Goal: Check status: Check status

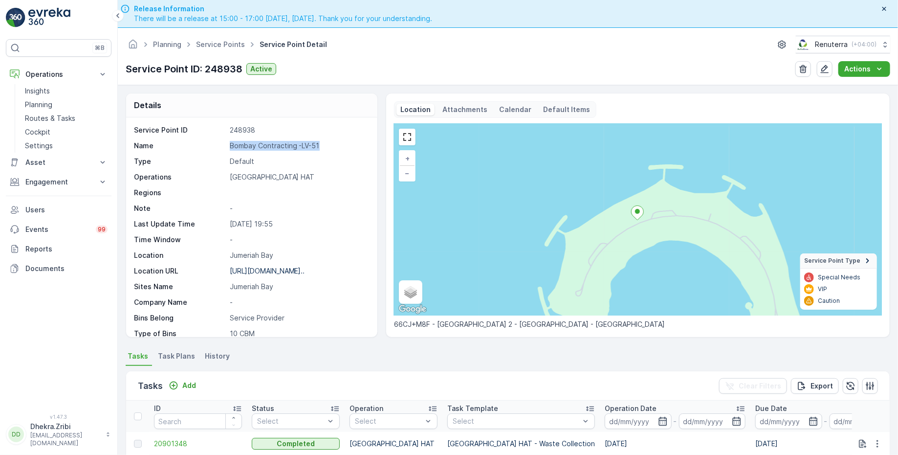
click at [232, 42] on link "Service Points" at bounding box center [220, 44] width 49 height 8
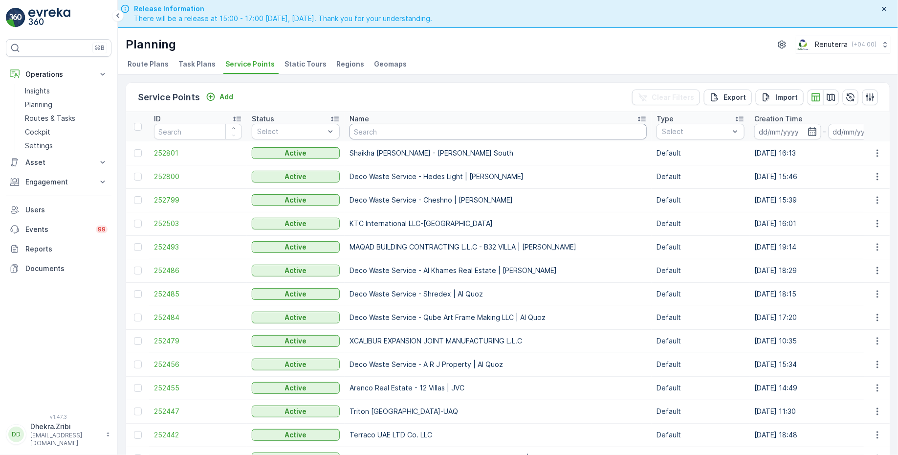
click at [392, 129] on input "text" at bounding box center [498, 132] width 297 height 16
type input "al za"
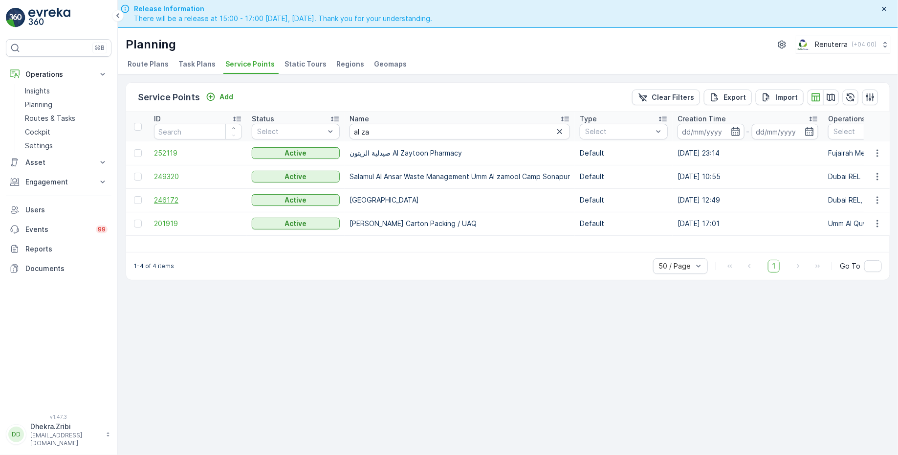
click at [170, 201] on span "246172" at bounding box center [198, 200] width 88 height 10
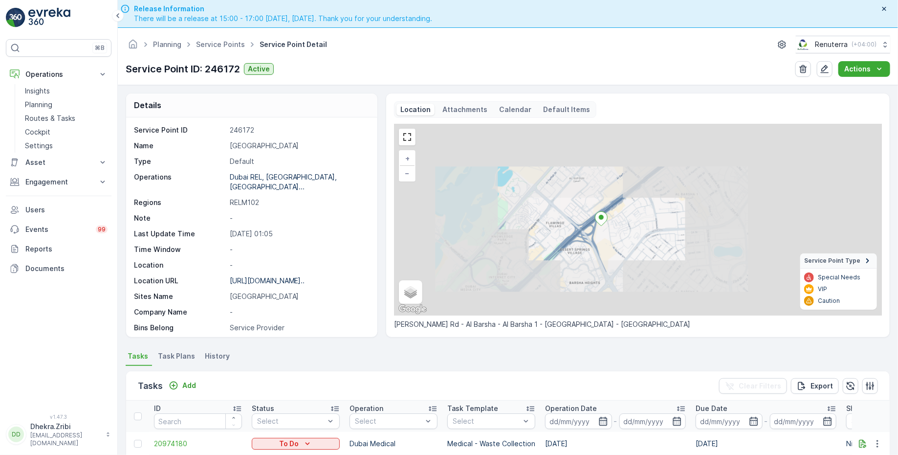
click at [589, 226] on div "+ − Satellite Roadmap Terrain Hybrid Leaflet Keyboard shortcuts Map Data Map da…" at bounding box center [638, 220] width 488 height 192
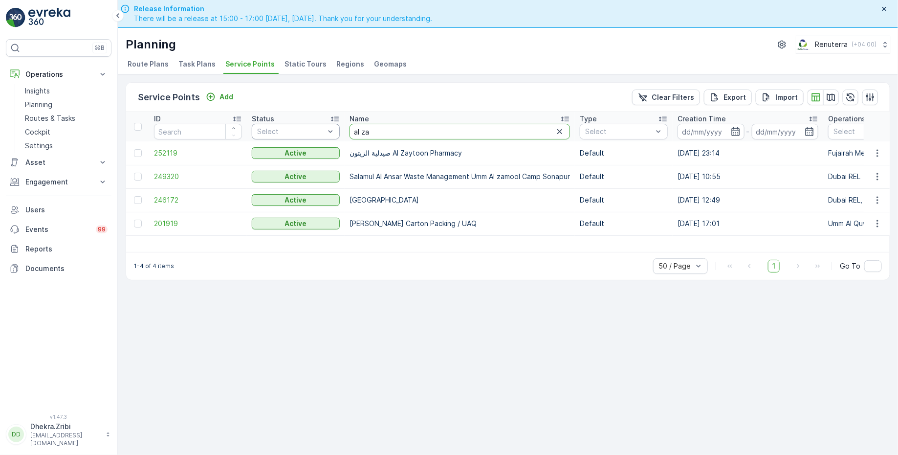
drag, startPoint x: 386, startPoint y: 132, endPoint x: 320, endPoint y: 128, distance: 66.1
type input "zah"
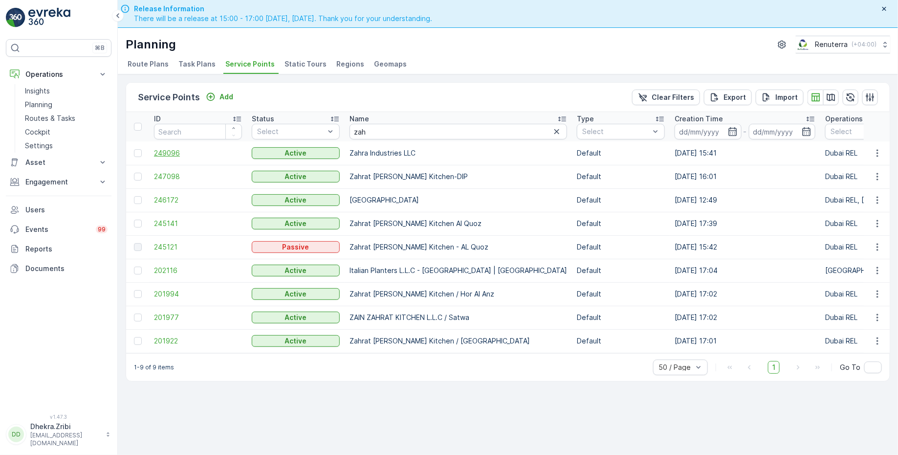
click at [171, 154] on span "249096" at bounding box center [198, 153] width 88 height 10
drag, startPoint x: 125, startPoint y: 61, endPoint x: 401, endPoint y: 58, distance: 276.3
click at [401, 60] on div "Planning Renuterra ( +04:00 ) Route Plans Task Plans Service Points Static Tour…" at bounding box center [508, 51] width 780 height 46
click at [320, 39] on div "Planning Renuterra ( +04:00 )" at bounding box center [508, 45] width 765 height 18
drag, startPoint x: 125, startPoint y: 60, endPoint x: 373, endPoint y: 59, distance: 247.4
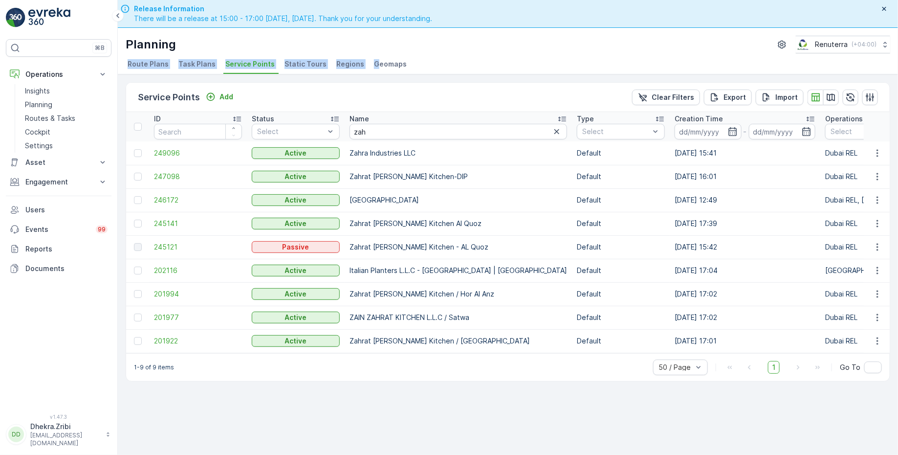
click at [373, 61] on ul "Route Plans Task Plans Service Points Static Tours Regions Geomaps" at bounding box center [504, 65] width 757 height 17
click at [213, 44] on div "Planning Renuterra ( +04:00 )" at bounding box center [508, 45] width 765 height 18
drag, startPoint x: 127, startPoint y: 65, endPoint x: 416, endPoint y: 64, distance: 289.0
click at [416, 64] on ul "Route Plans Task Plans Service Points Static Tours Regions Geomaps" at bounding box center [504, 65] width 757 height 17
click at [256, 38] on div "Planning Renuterra ( +04:00 )" at bounding box center [508, 45] width 765 height 18
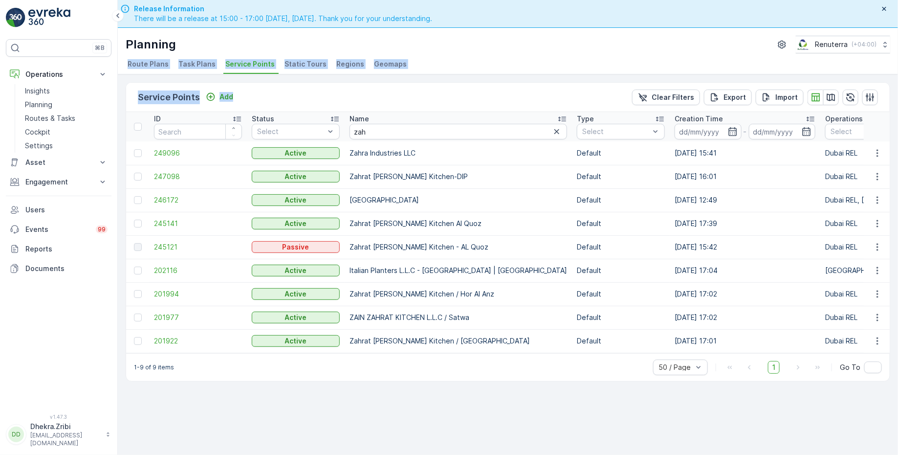
drag, startPoint x: 126, startPoint y: 64, endPoint x: 451, endPoint y: 74, distance: 325.9
click at [451, 74] on div "Planning Renuterra ( +04:00 ) Route Plans Task Plans Service Points Static Tour…" at bounding box center [508, 255] width 780 height 455
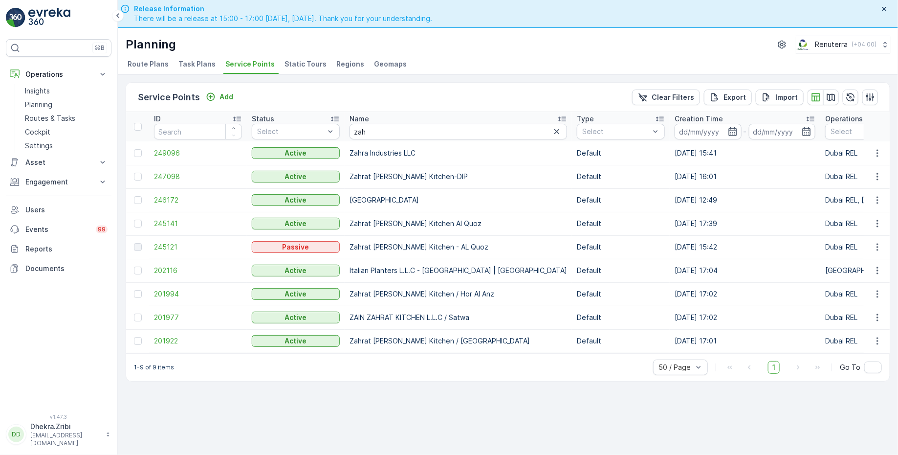
click at [223, 40] on div "Planning Renuterra ( +04:00 )" at bounding box center [508, 45] width 765 height 18
drag, startPoint x: 124, startPoint y: 63, endPoint x: 418, endPoint y: 66, distance: 293.9
click at [418, 66] on div "Planning Renuterra ( +04:00 ) Route Plans Task Plans Service Points Static Tour…" at bounding box center [508, 51] width 780 height 46
click at [213, 41] on div "Planning Renuterra ( +04:00 )" at bounding box center [508, 45] width 765 height 18
drag, startPoint x: 347, startPoint y: 152, endPoint x: 440, endPoint y: 153, distance: 92.4
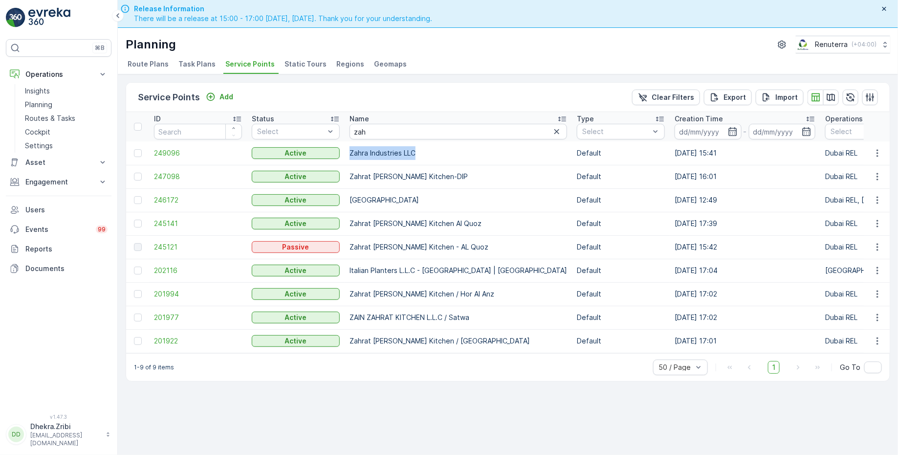
click at [440, 153] on td "Zahra Industries LLC" at bounding box center [458, 152] width 227 height 23
copy td "Zahra Industries LLC"
drag, startPoint x: 376, startPoint y: 129, endPoint x: 332, endPoint y: 126, distance: 43.6
type input "hur"
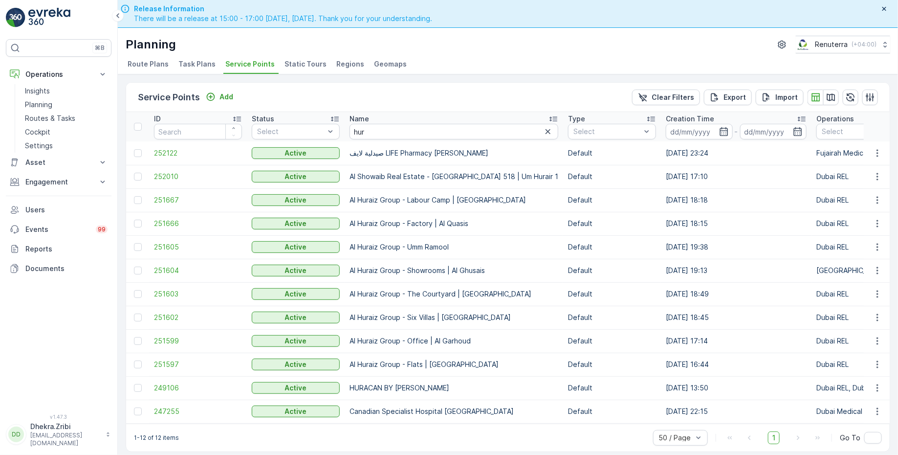
scroll to position [27, 0]
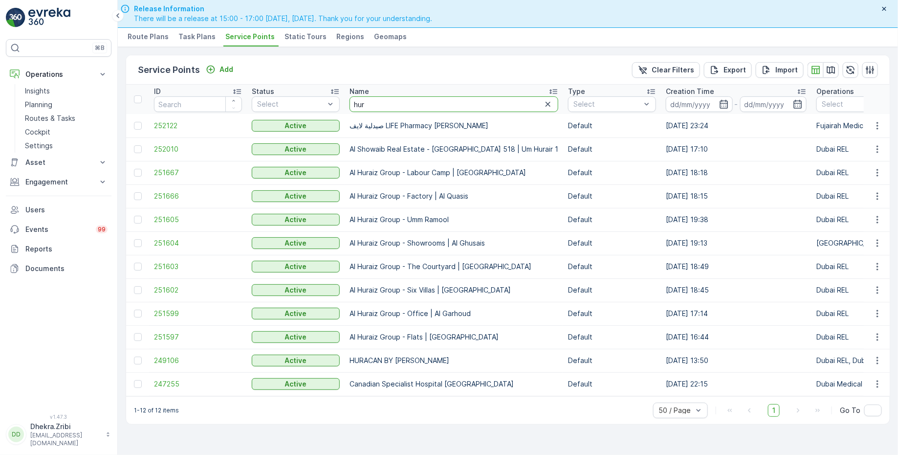
click at [386, 100] on input "hur" at bounding box center [454, 104] width 209 height 16
type input "hurain"
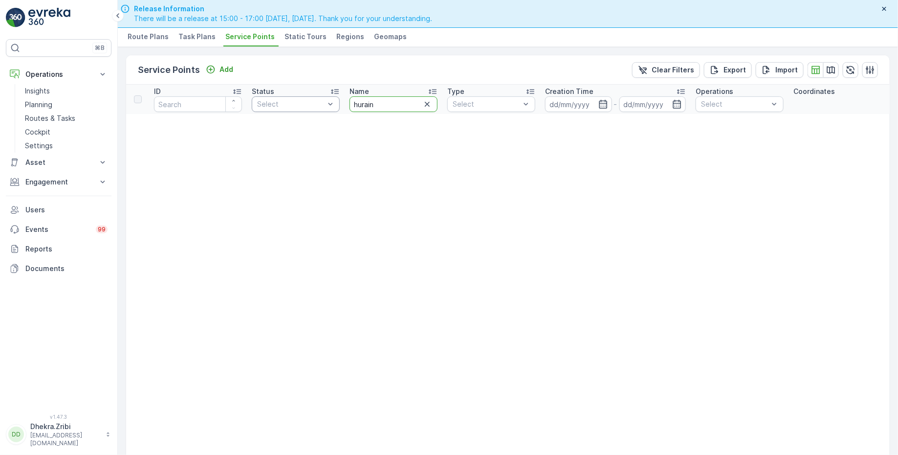
drag, startPoint x: 392, startPoint y: 104, endPoint x: 330, endPoint y: 99, distance: 61.8
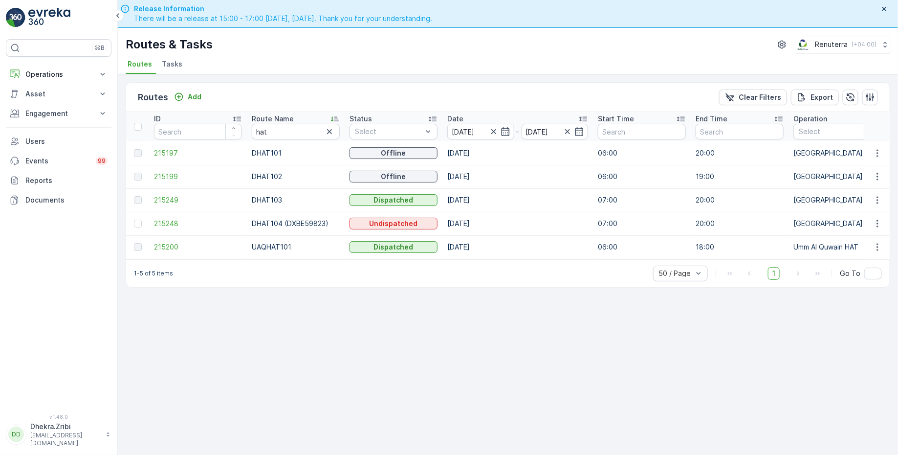
scroll to position [27, 0]
click at [169, 152] on span "215197" at bounding box center [198, 153] width 88 height 10
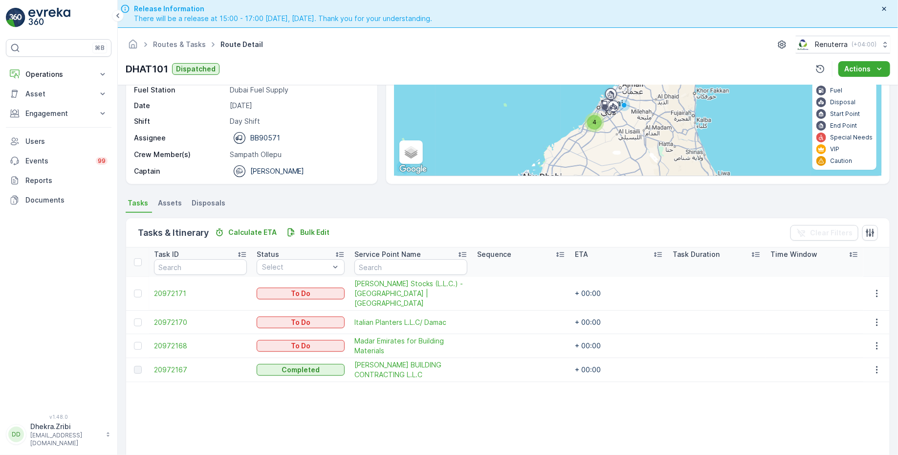
scroll to position [110, 0]
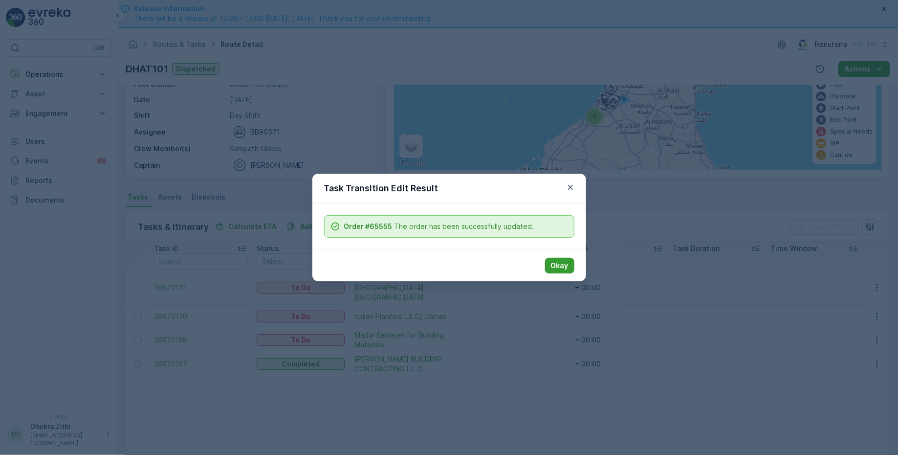
click at [558, 266] on p "Okay" at bounding box center [560, 266] width 18 height 10
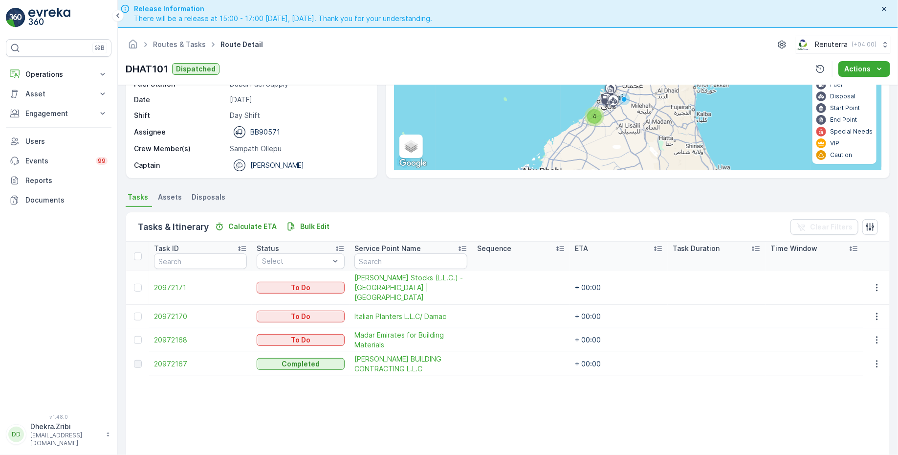
click at [405, 410] on table "Task ID Status Select Service Point Name Sequence ETA Task Duration Time Window…" at bounding box center [508, 371] width 764 height 258
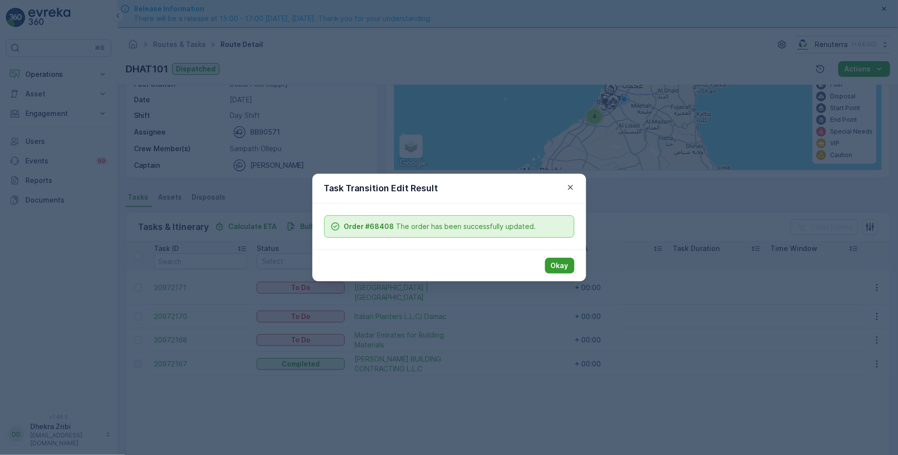
click at [560, 266] on p "Okay" at bounding box center [560, 266] width 18 height 10
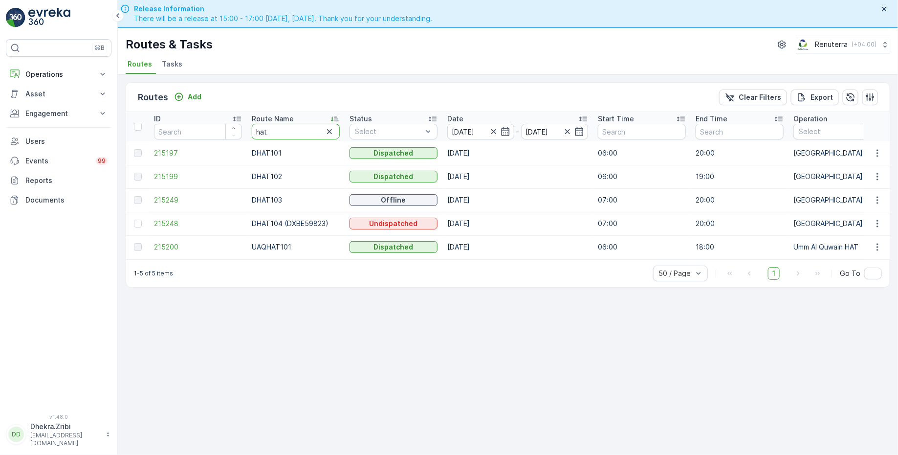
drag, startPoint x: 286, startPoint y: 134, endPoint x: 223, endPoint y: 132, distance: 62.6
type input "med"
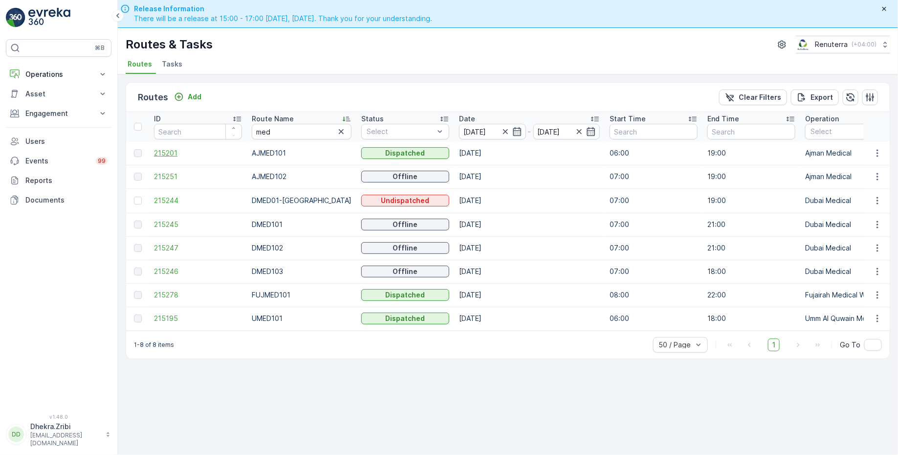
click at [168, 154] on span "215201" at bounding box center [198, 153] width 88 height 10
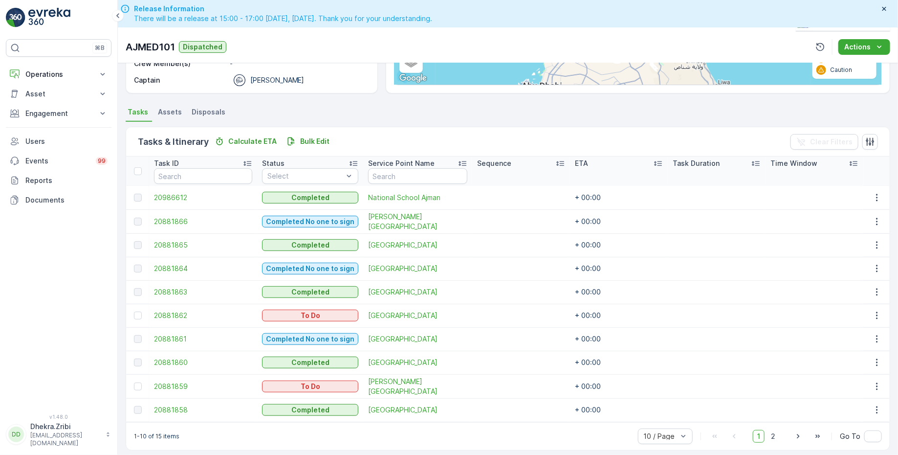
scroll to position [27, 0]
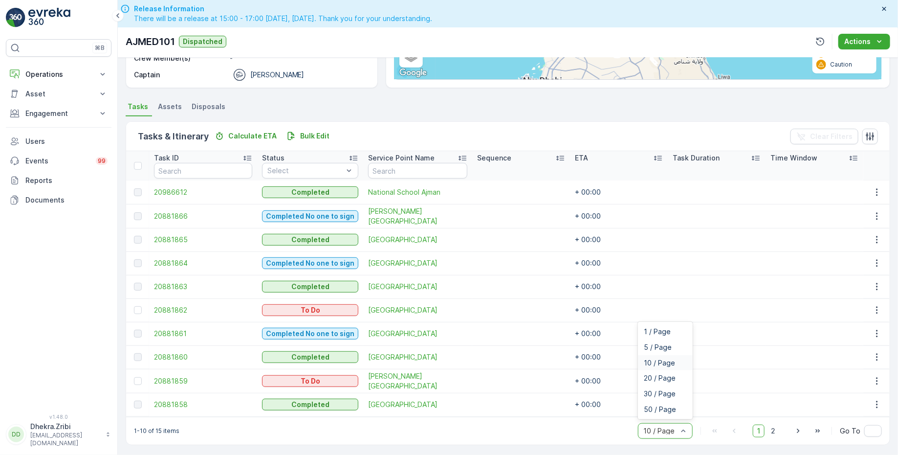
click at [654, 423] on div "10 / Page" at bounding box center [665, 431] width 55 height 16
drag, startPoint x: 655, startPoint y: 397, endPoint x: 657, endPoint y: 411, distance: 14.8
click at [658, 413] on div "1 / Page 5 / Page 10 / Page 20 / Page 30 / Page 50 / Page" at bounding box center [665, 370] width 55 height 97
click at [656, 411] on div "50 / Page" at bounding box center [665, 409] width 55 height 16
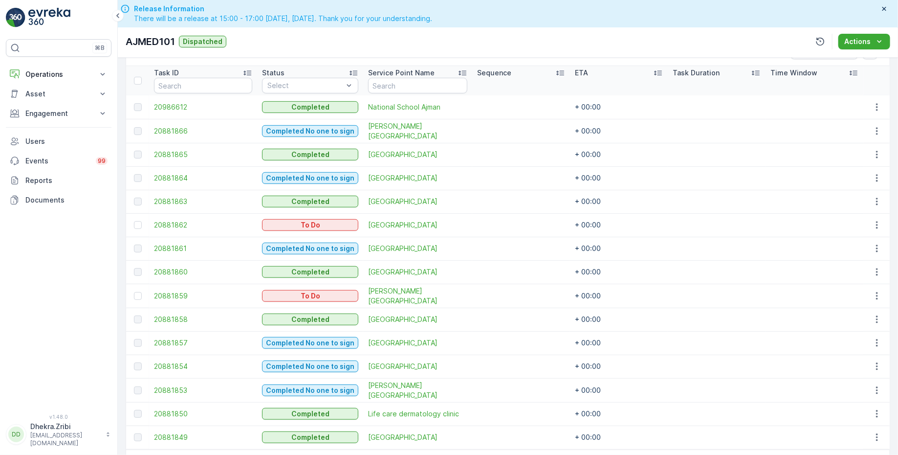
scroll to position [290, 0]
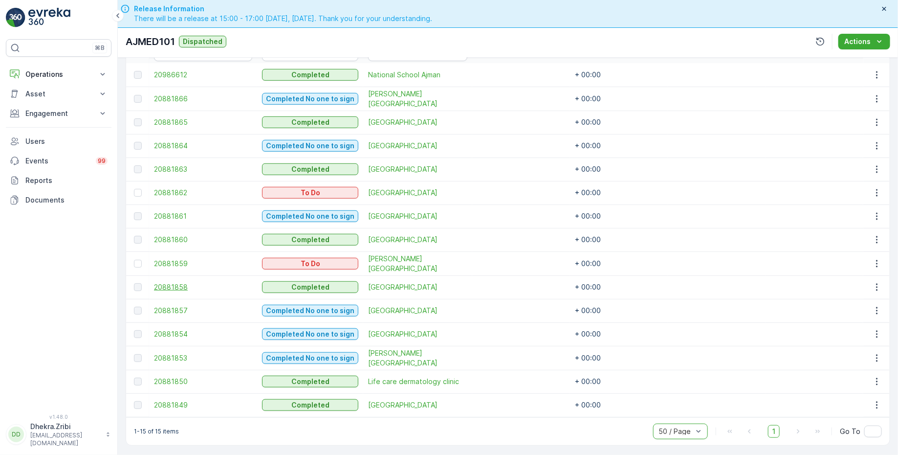
click at [183, 284] on span "20881858" at bounding box center [203, 287] width 98 height 10
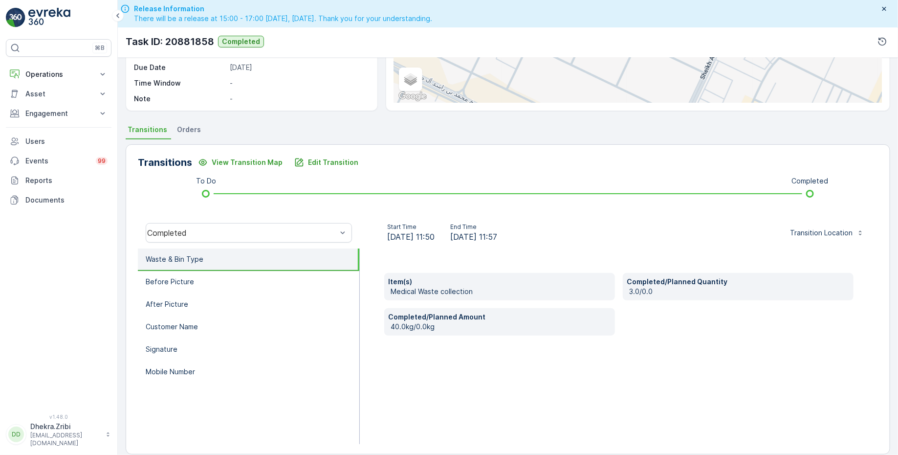
scroll to position [160, 0]
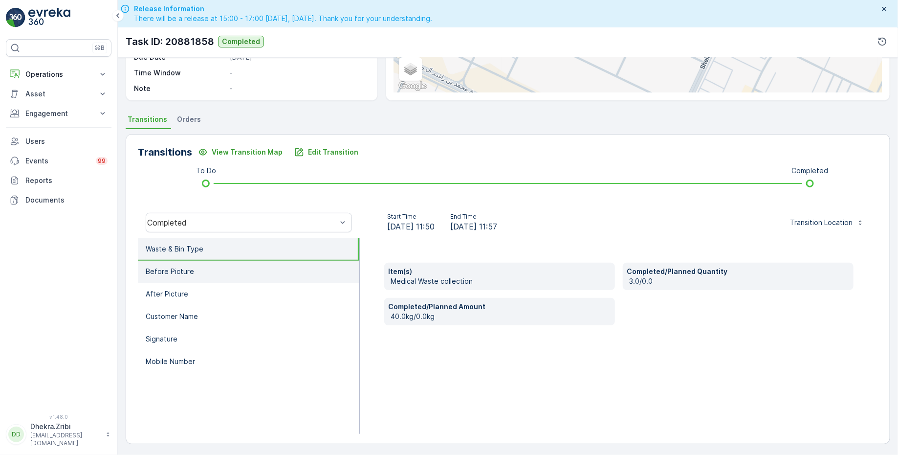
click at [193, 273] on li "Before Picture" at bounding box center [249, 272] width 222 height 22
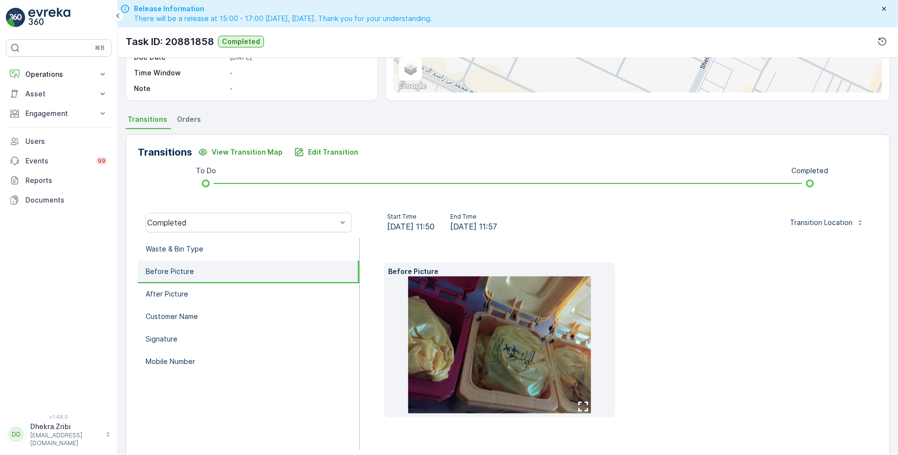
click at [477, 333] on img at bounding box center [499, 344] width 182 height 137
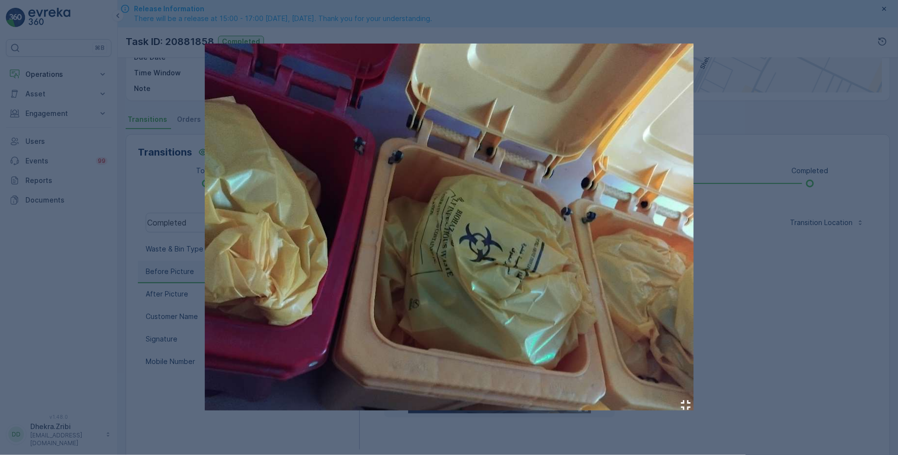
click at [821, 325] on div at bounding box center [449, 227] width 898 height 455
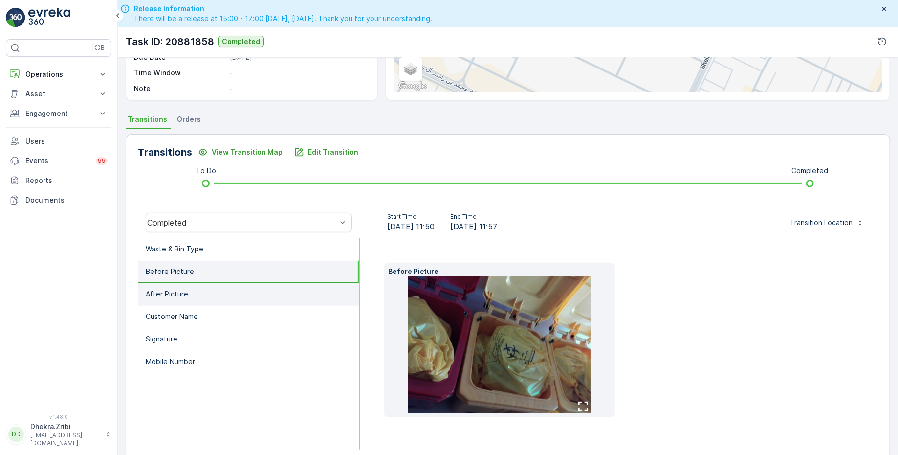
click at [193, 291] on li "After Picture" at bounding box center [249, 294] width 222 height 22
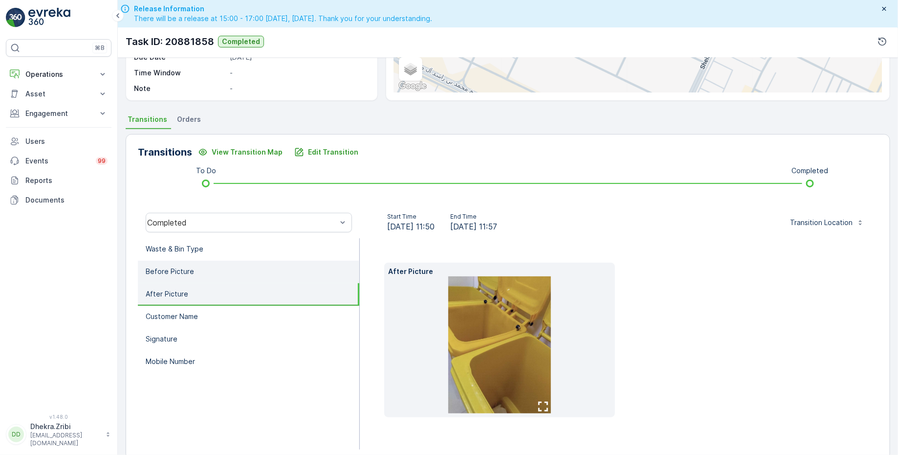
click at [209, 270] on li "Before Picture" at bounding box center [249, 272] width 222 height 22
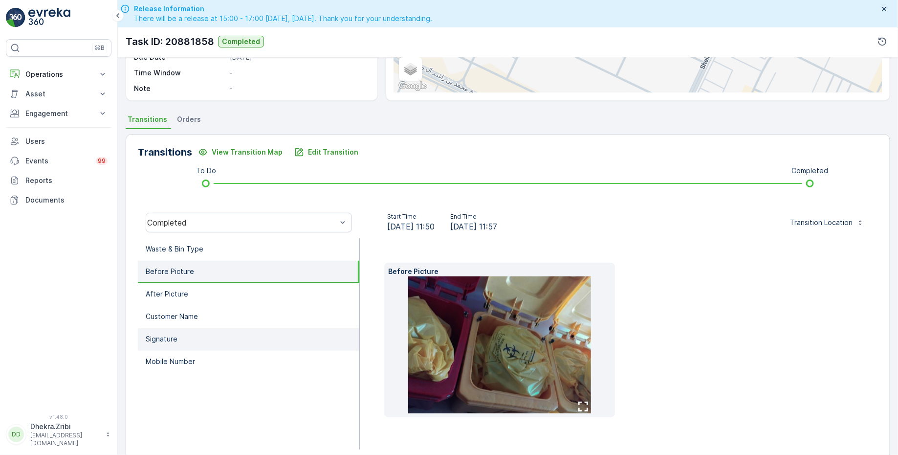
click at [189, 344] on li "Signature" at bounding box center [249, 339] width 222 height 22
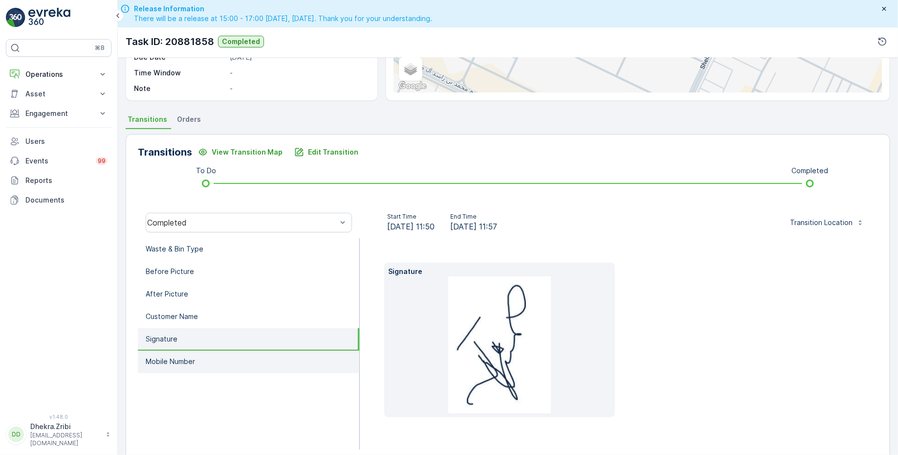
click at [193, 357] on p "Mobile Number" at bounding box center [170, 361] width 49 height 10
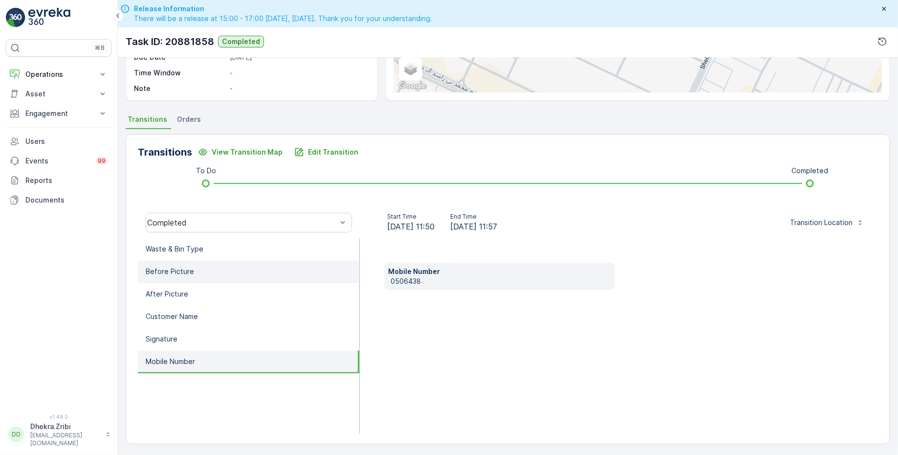
click at [204, 275] on li "Before Picture" at bounding box center [249, 272] width 222 height 22
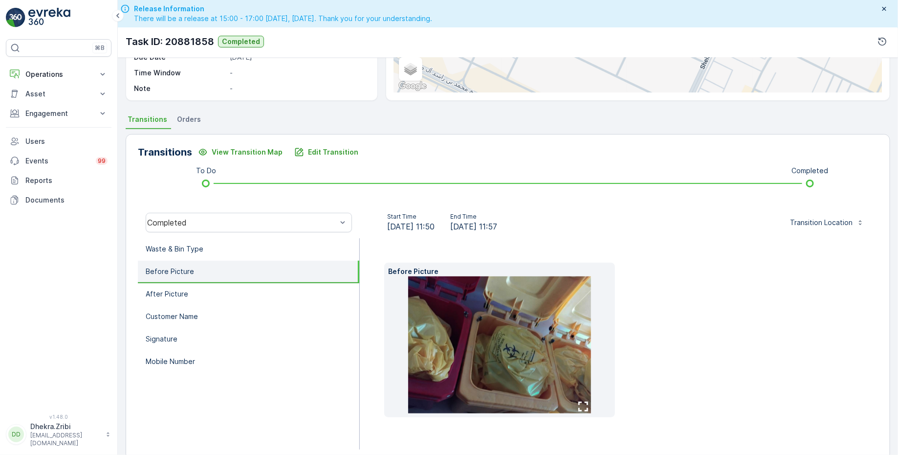
click at [460, 346] on img at bounding box center [499, 344] width 182 height 137
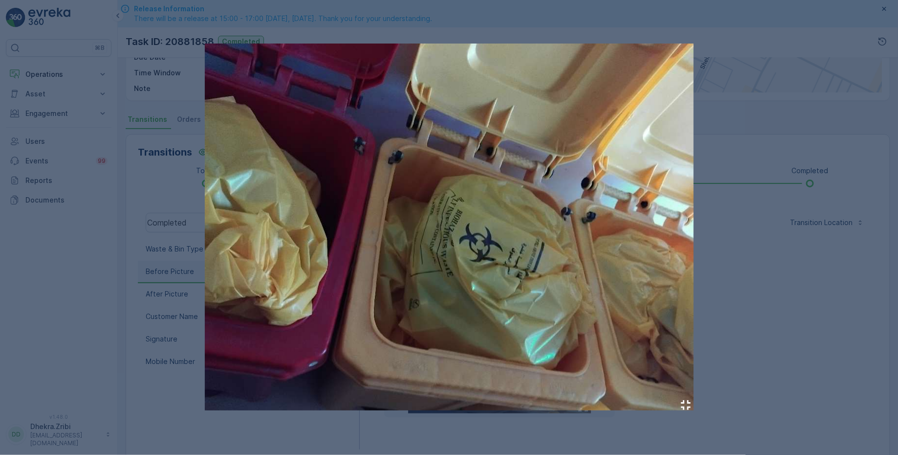
click at [77, 384] on div at bounding box center [449, 227] width 898 height 455
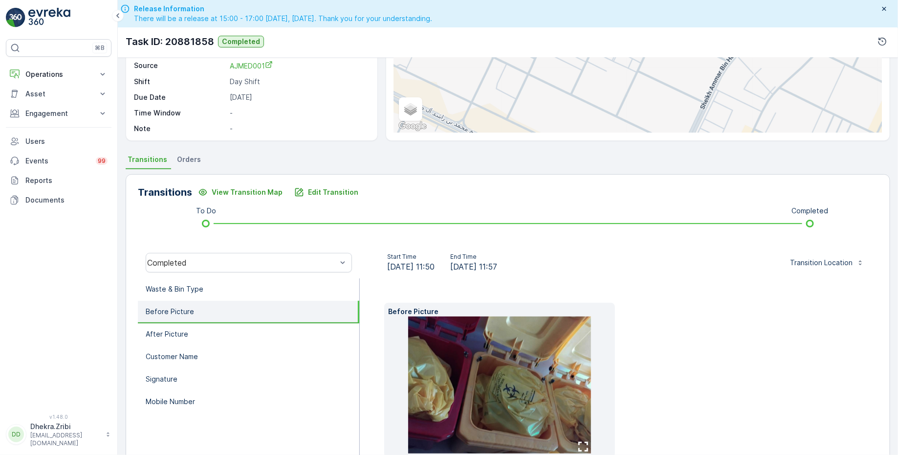
scroll to position [176, 0]
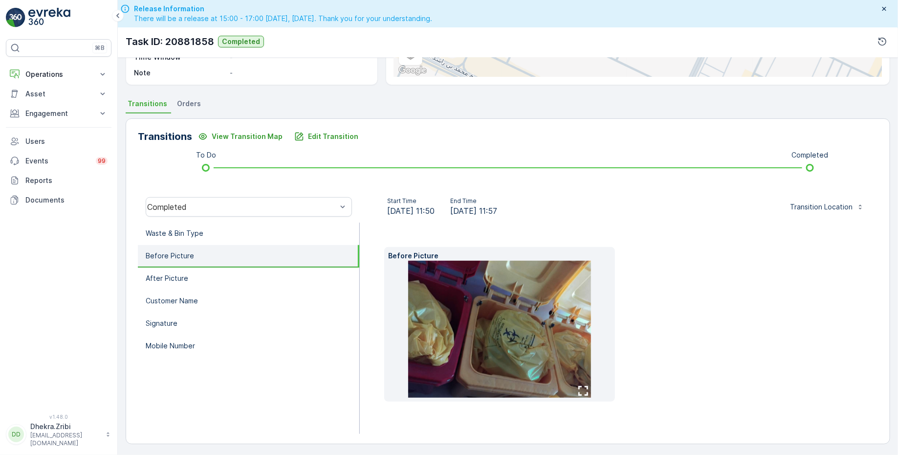
click at [722, 294] on div "Before Picture" at bounding box center [618, 324] width 469 height 155
